Goal: Task Accomplishment & Management: Manage account settings

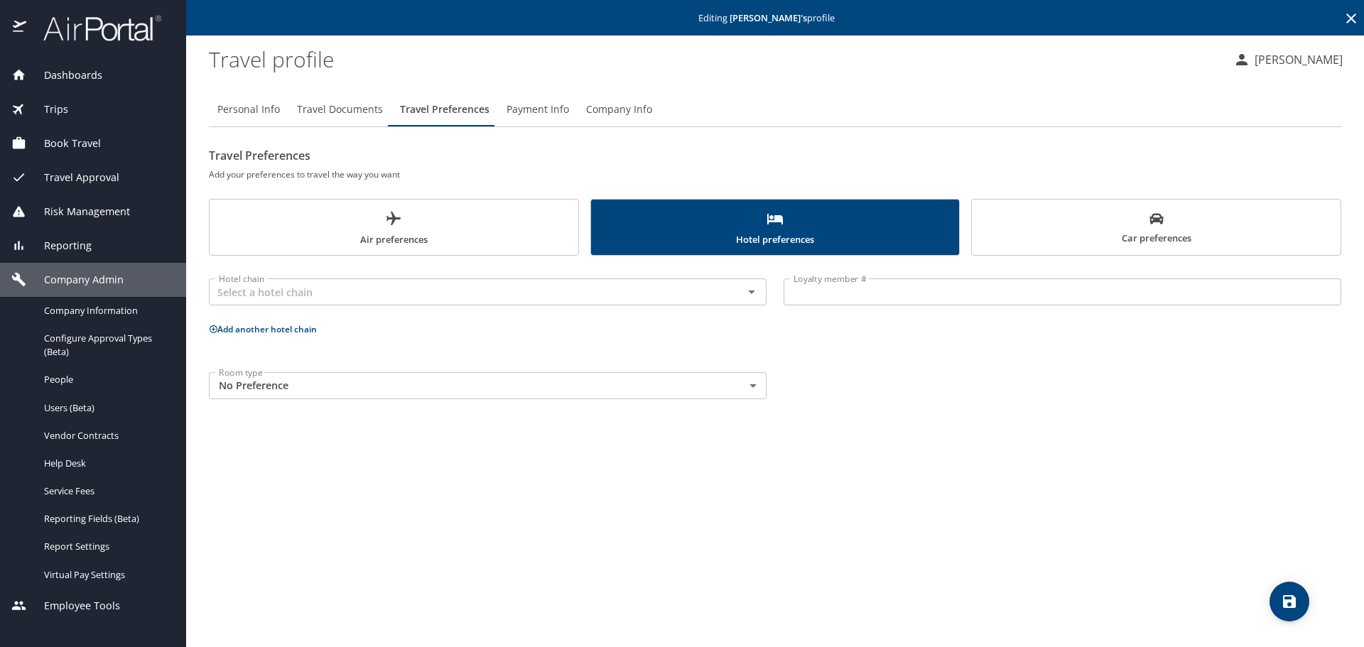
click at [1346, 20] on icon at bounding box center [1350, 18] width 17 height 17
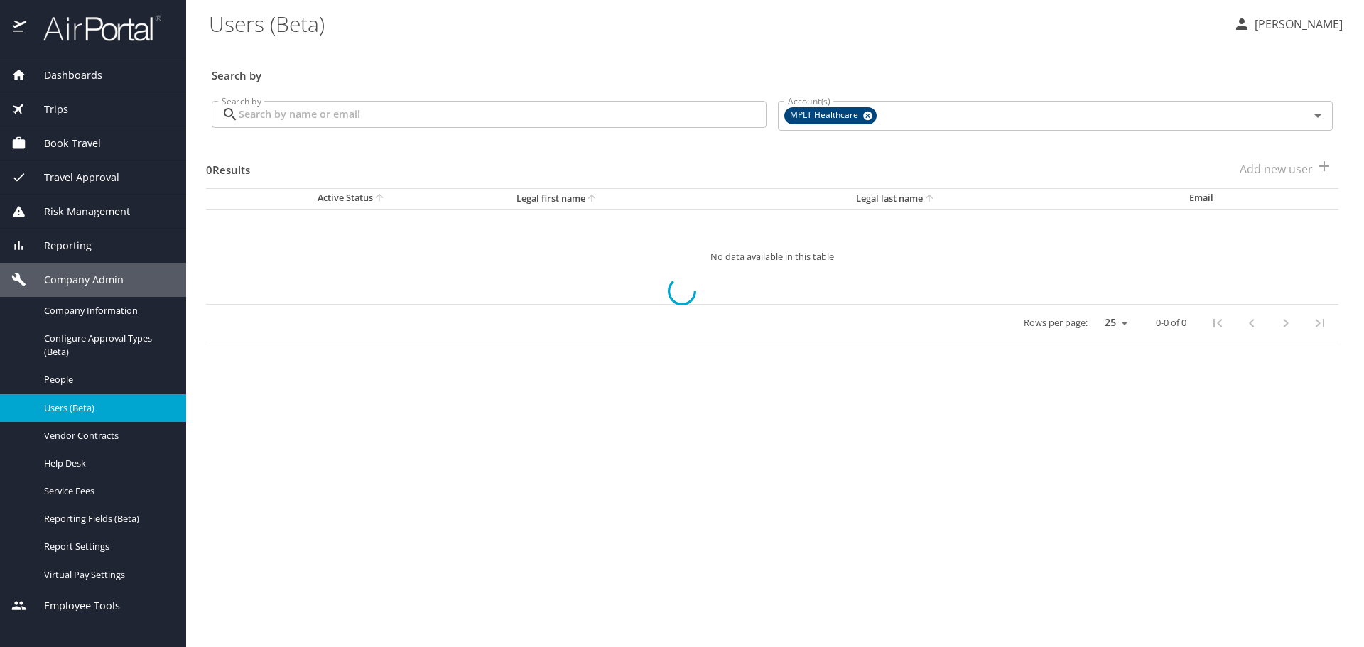
click at [711, 107] on div at bounding box center [682, 291] width 1364 height 712
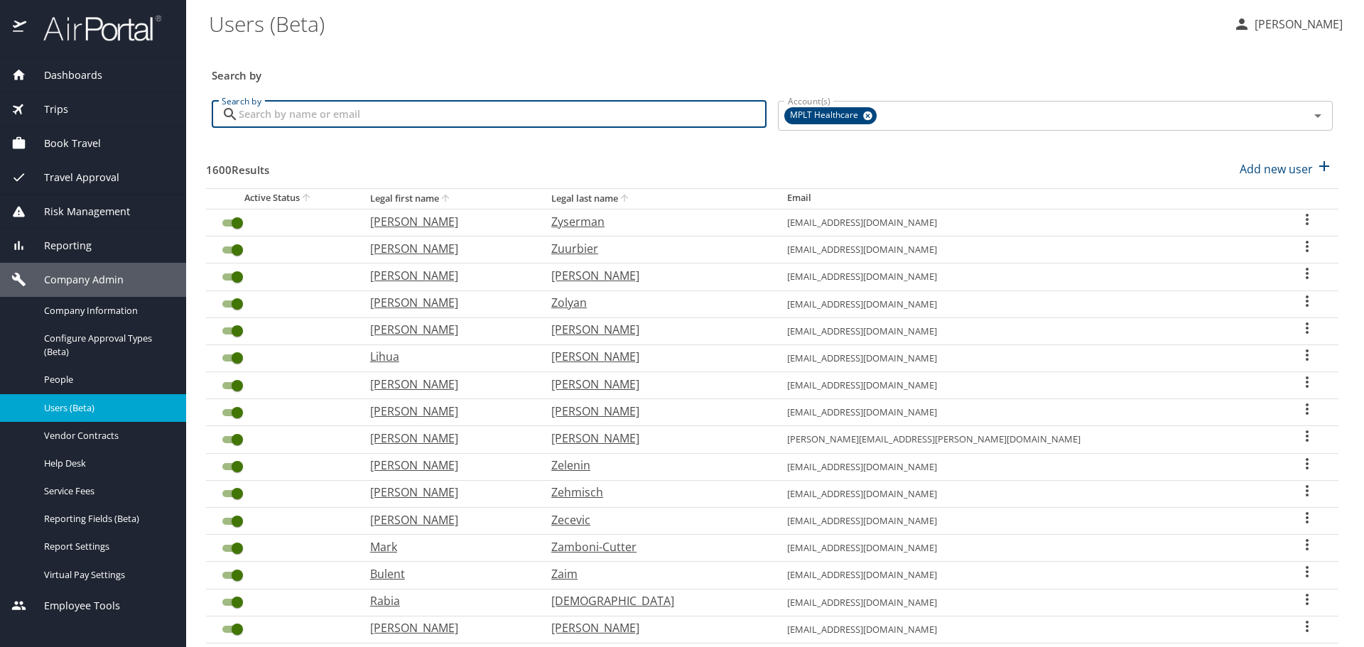
click at [710, 109] on input "Search by" at bounding box center [503, 114] width 528 height 27
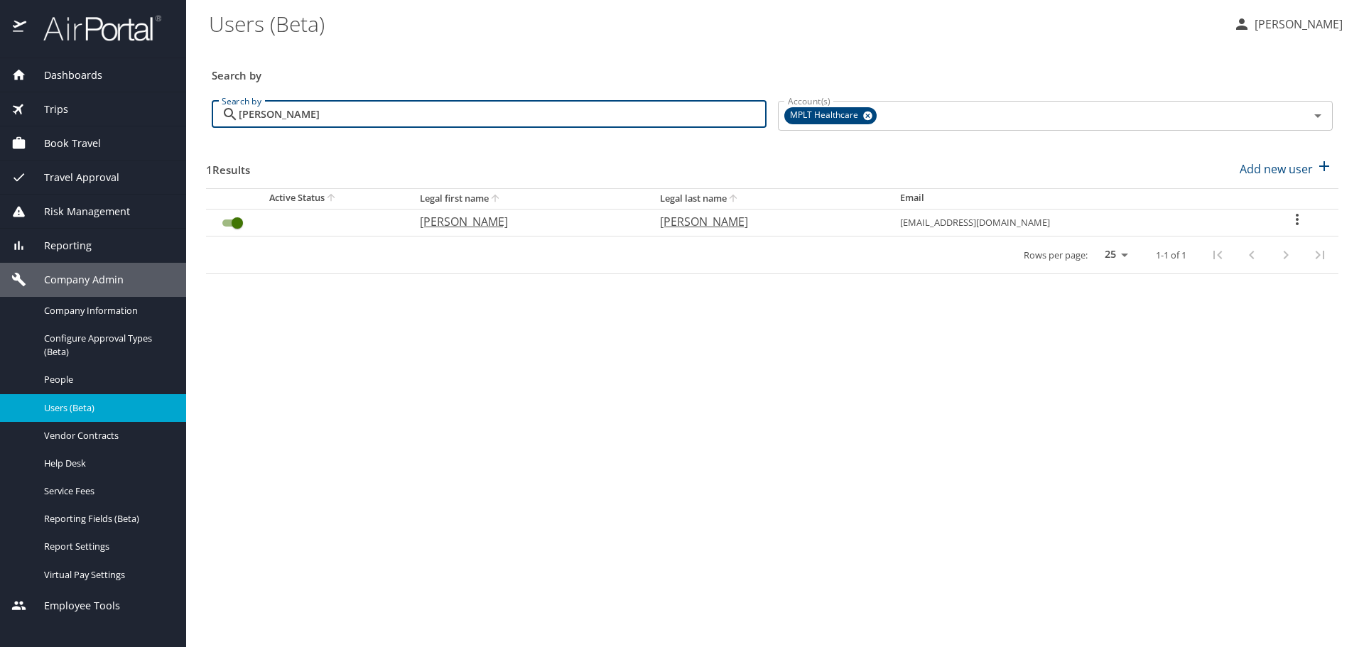
type input "[PERSON_NAME]"
click at [474, 229] on p "[PERSON_NAME]" at bounding box center [526, 221] width 212 height 17
select select "US"
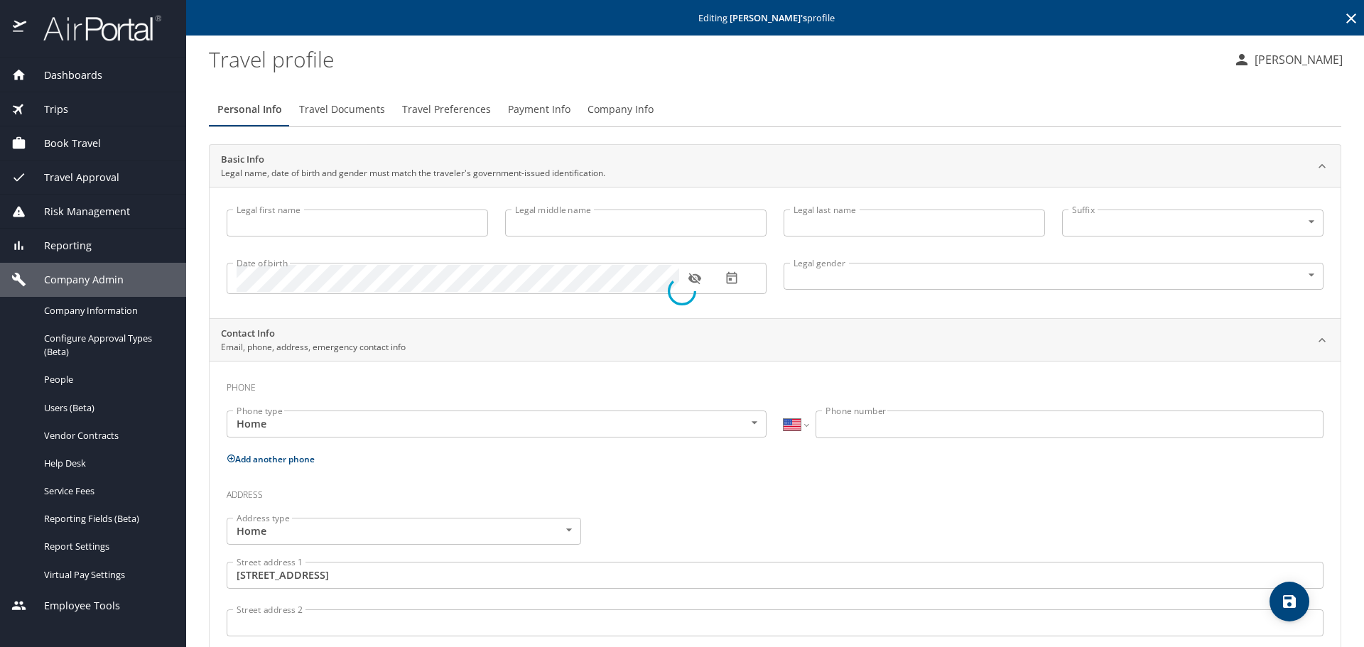
type input "[PERSON_NAME]"
type input "[DEMOGRAPHIC_DATA]"
type input "[PERSON_NAME]"
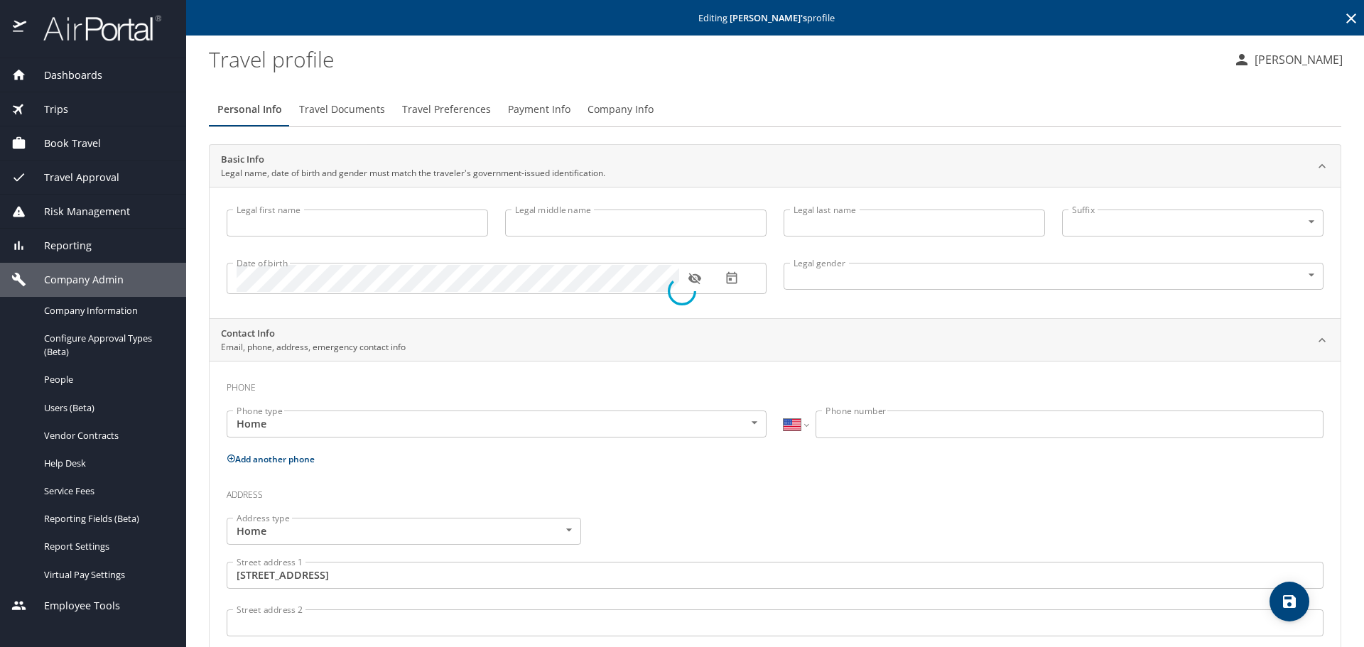
type input "[PHONE_NUMBER]"
type input "[GEOGRAPHIC_DATA]"
type input "[US_STATE]"
select select "US"
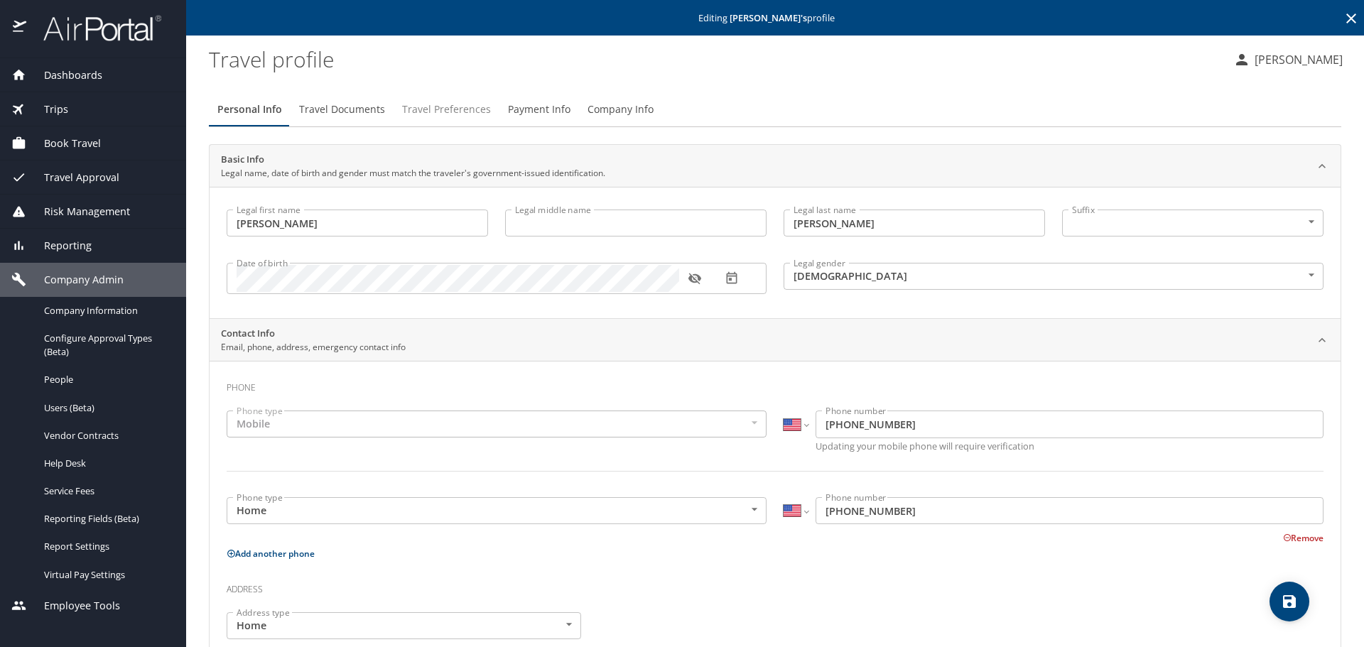
click at [443, 107] on span "Travel Preferences" at bounding box center [446, 110] width 89 height 18
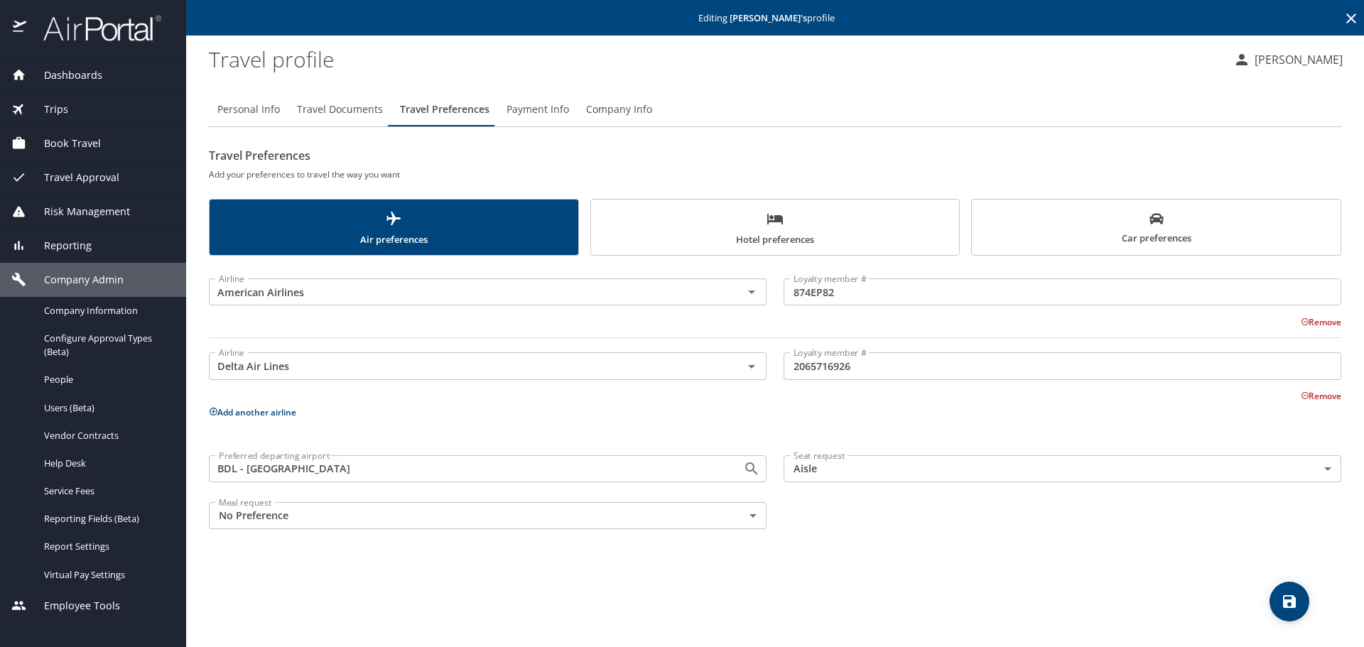
click at [720, 229] on span "Hotel preferences" at bounding box center [775, 229] width 352 height 38
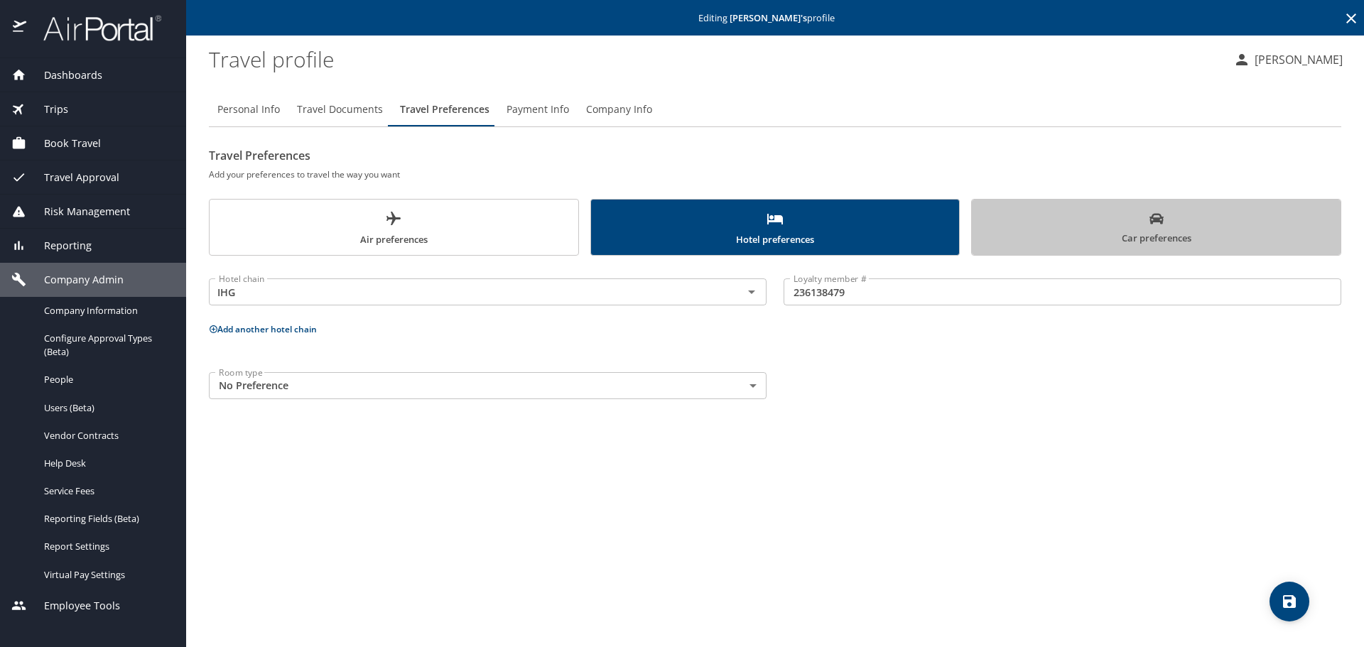
click at [1072, 214] on span "Car preferences" at bounding box center [1156, 229] width 352 height 35
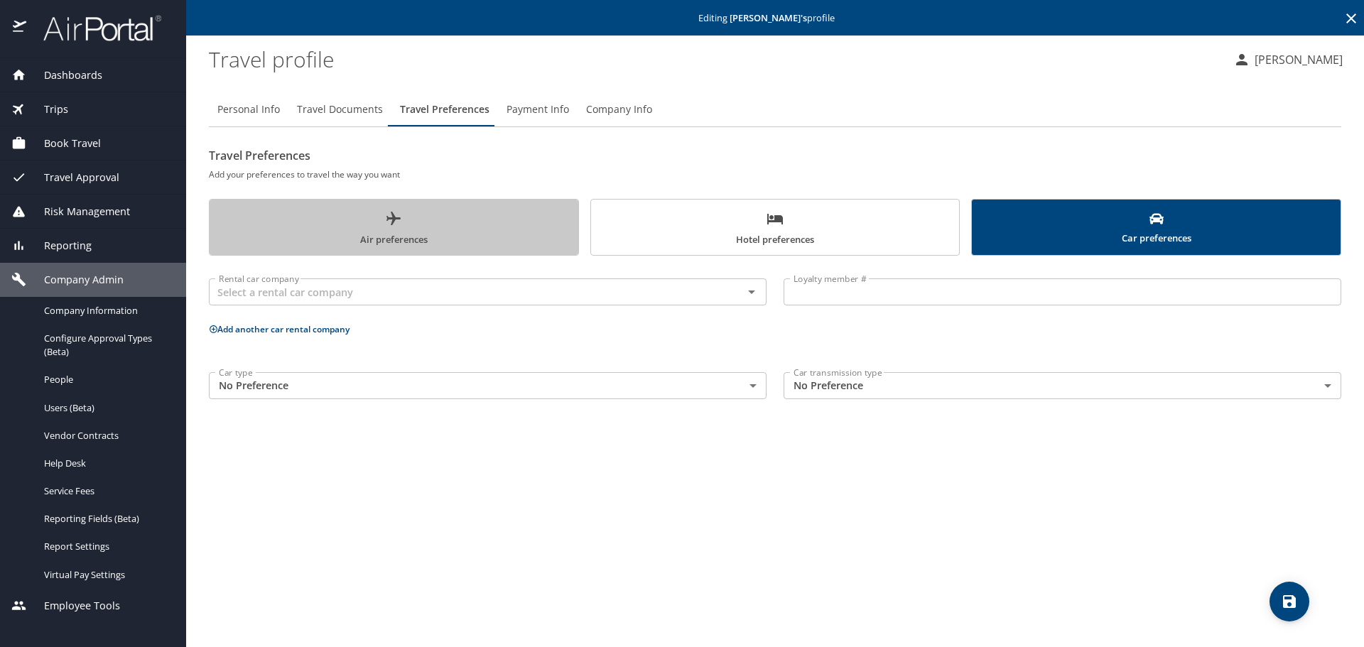
click at [407, 227] on span "Air preferences" at bounding box center [394, 229] width 352 height 38
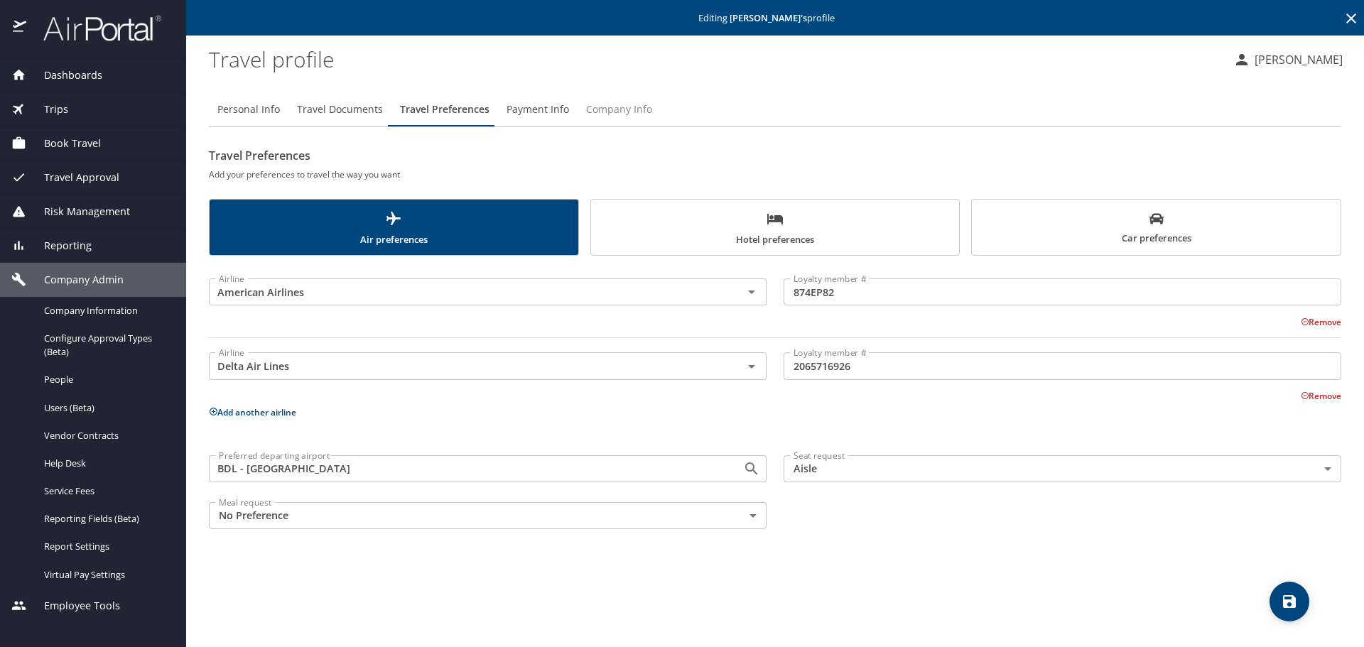
drag, startPoint x: 608, startPoint y: 110, endPoint x: 617, endPoint y: 114, distance: 9.2
click at [609, 110] on span "Company Info" at bounding box center [619, 110] width 66 height 18
